Goal: Navigation & Orientation: Find specific page/section

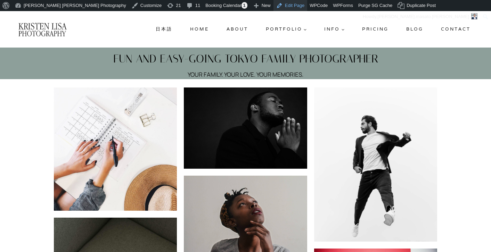
click at [274, 9] on link "Edit Page" at bounding box center [291, 5] width 34 height 11
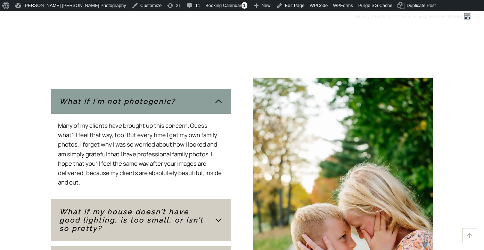
scroll to position [1203, 0]
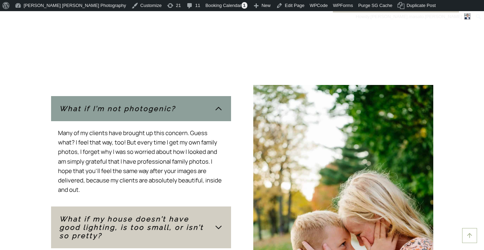
click at [210, 103] on button "What if I’m not photogenic?" at bounding box center [141, 108] width 180 height 25
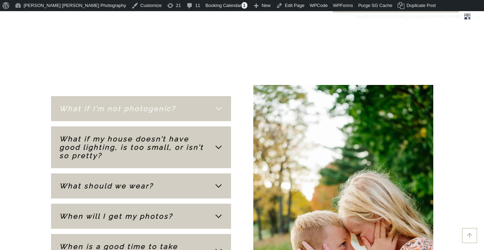
click at [210, 103] on button "What if I’m not photogenic?" at bounding box center [141, 108] width 180 height 25
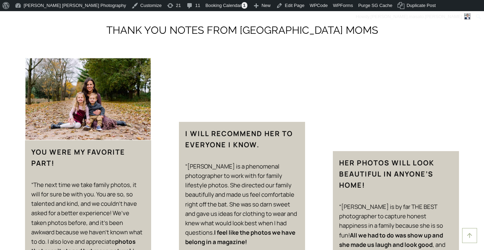
scroll to position [879, 0]
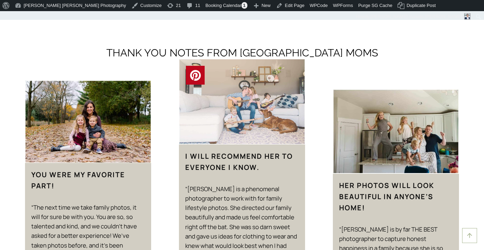
click at [241, 67] on img at bounding box center [242, 102] width 126 height 86
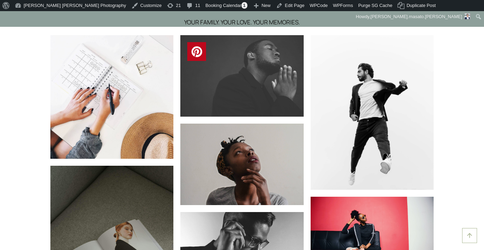
scroll to position [53, 0]
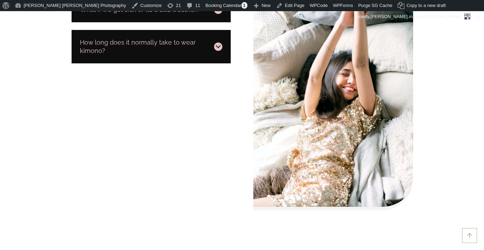
scroll to position [2265, 0]
